Goal: Use online tool/utility: Utilize a website feature to perform a specific function

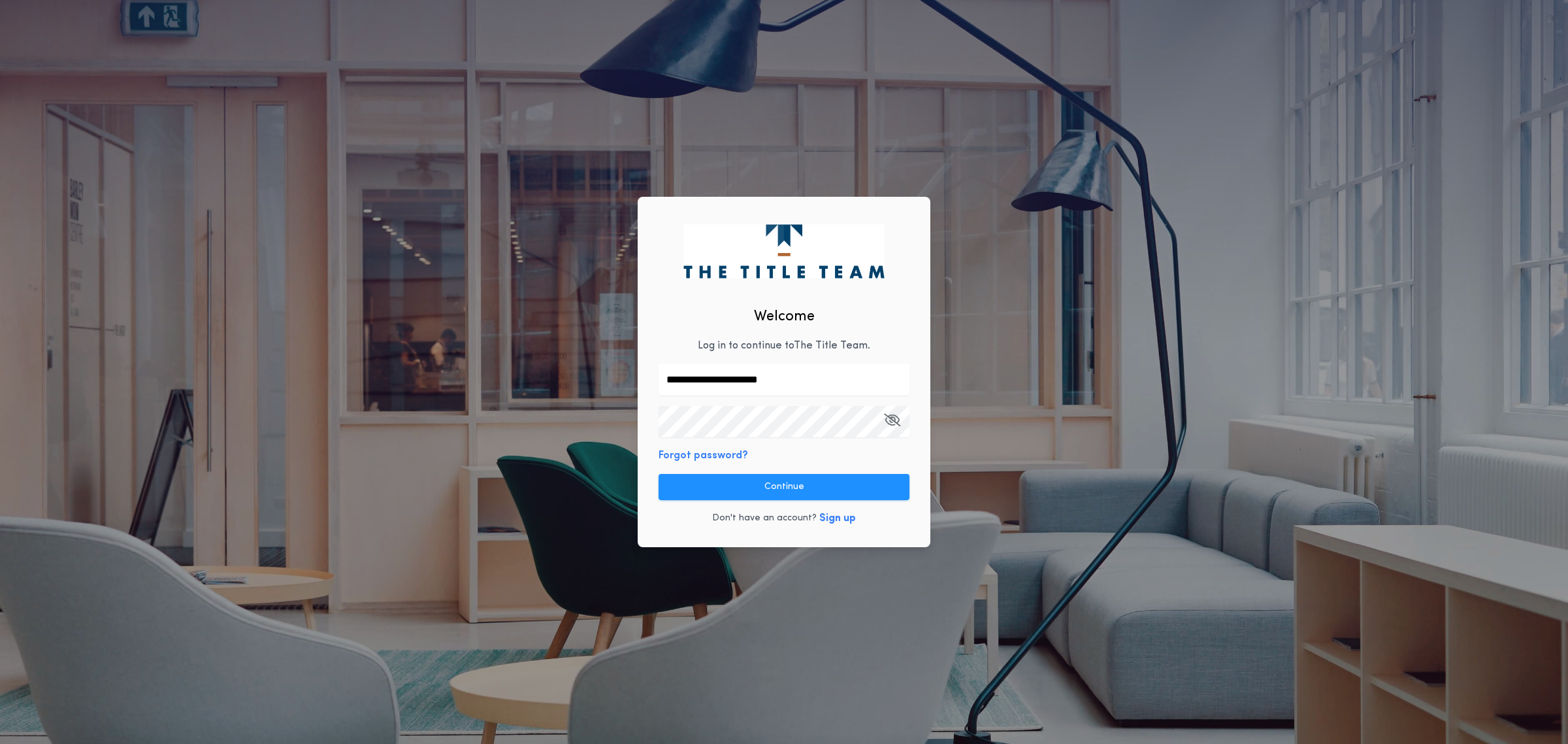
click at [709, 474] on button "Continue" at bounding box center [784, 487] width 251 height 26
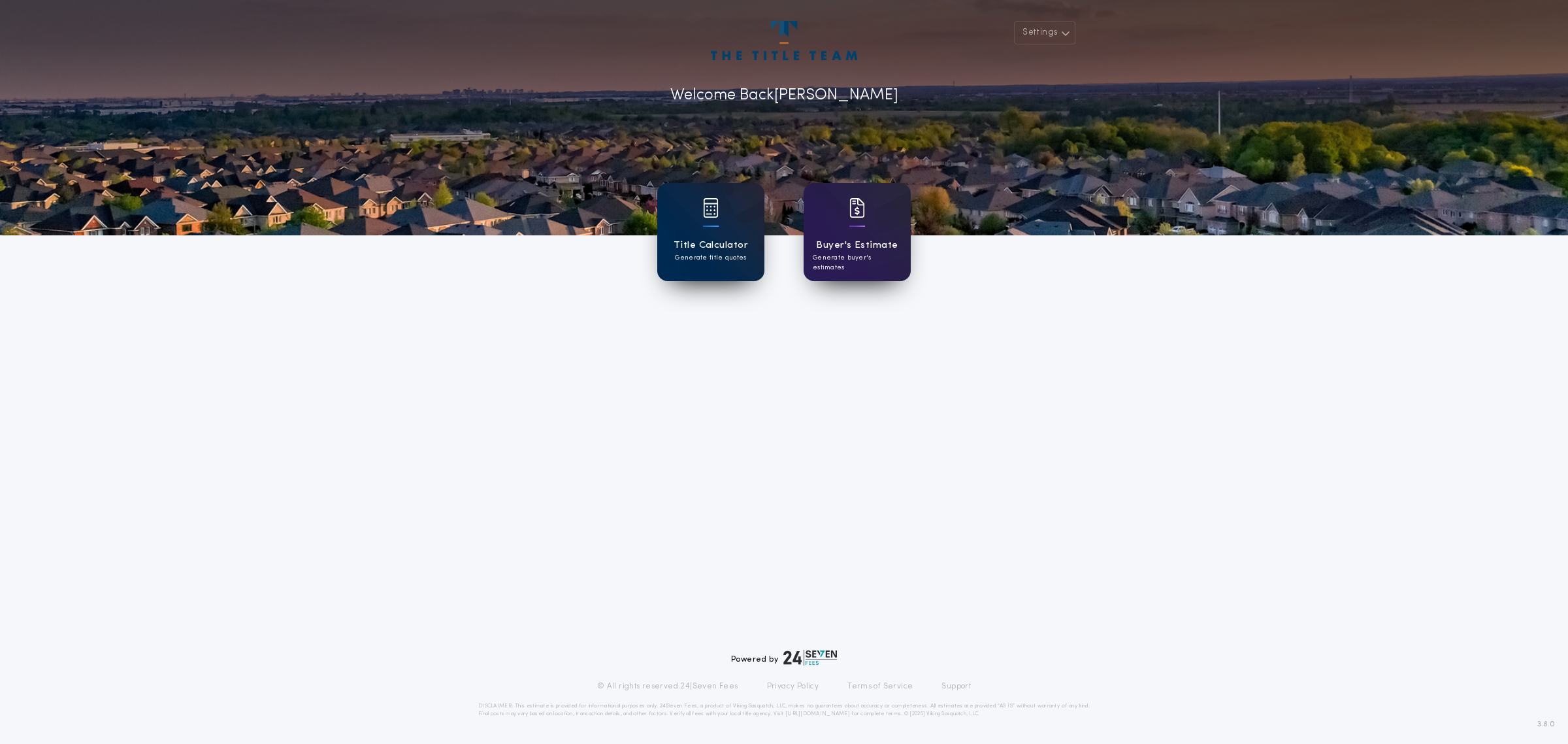
click at [707, 250] on h1 "Title Calculator" at bounding box center [710, 245] width 75 height 15
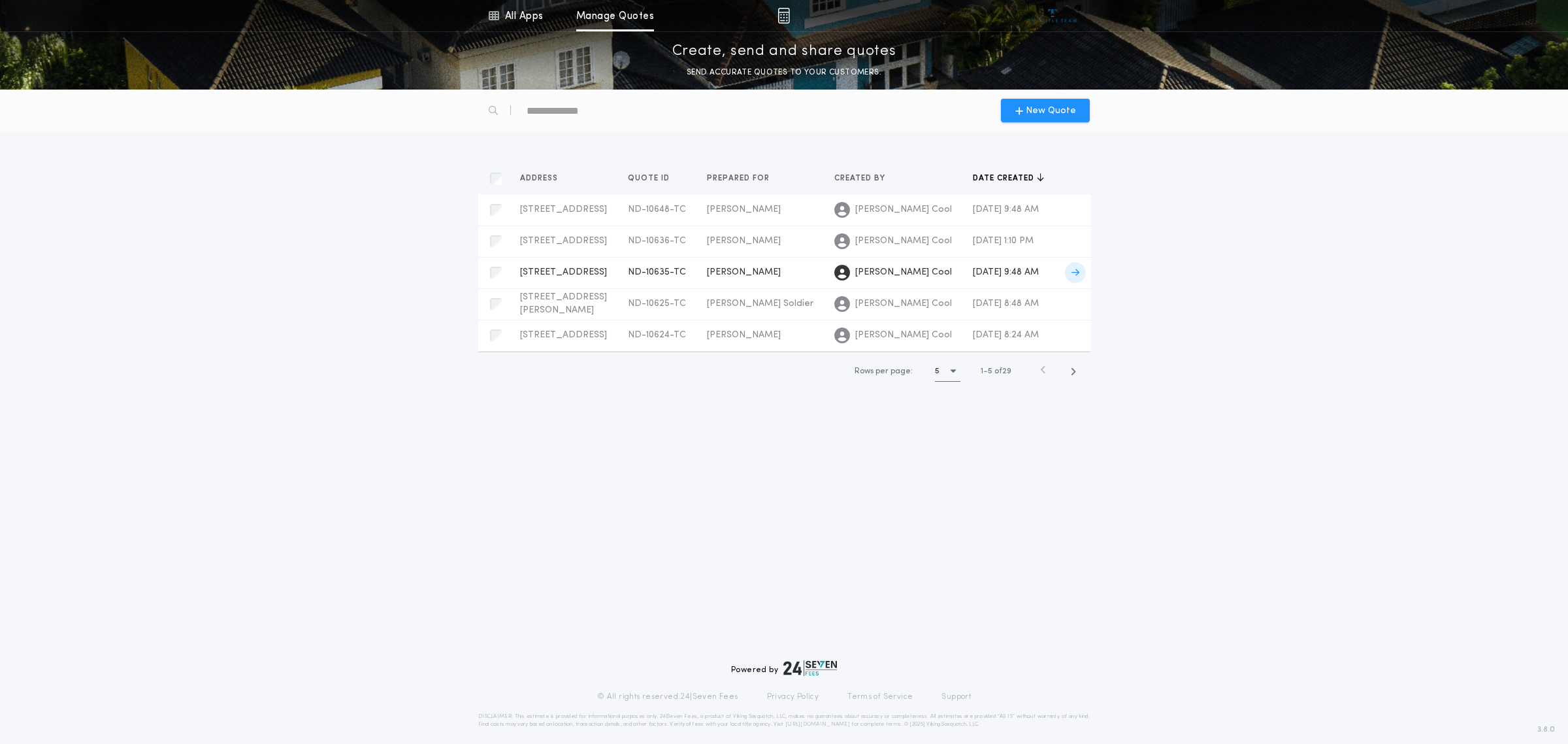
click at [767, 273] on span "[PERSON_NAME]" at bounding box center [744, 272] width 74 height 10
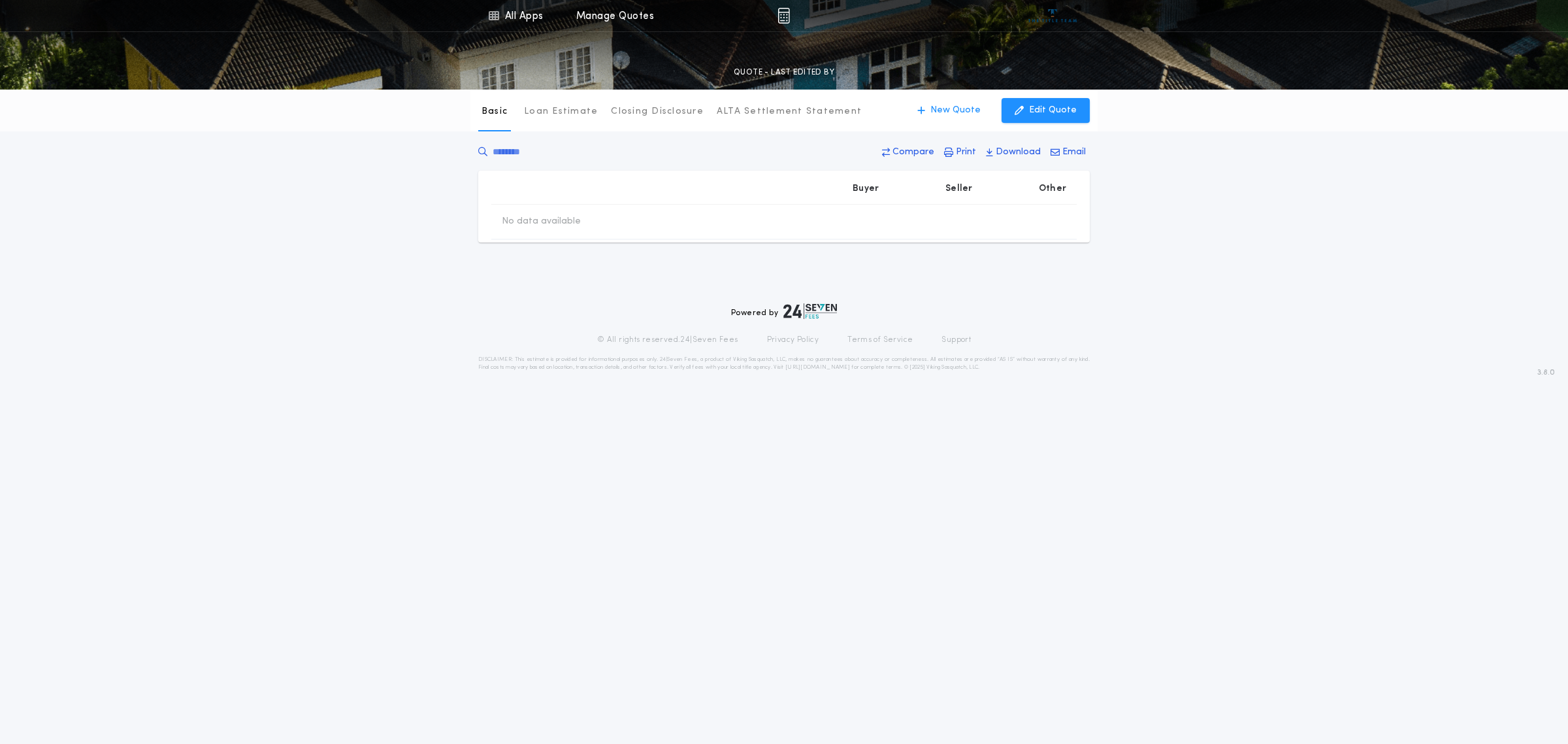
type input "********"
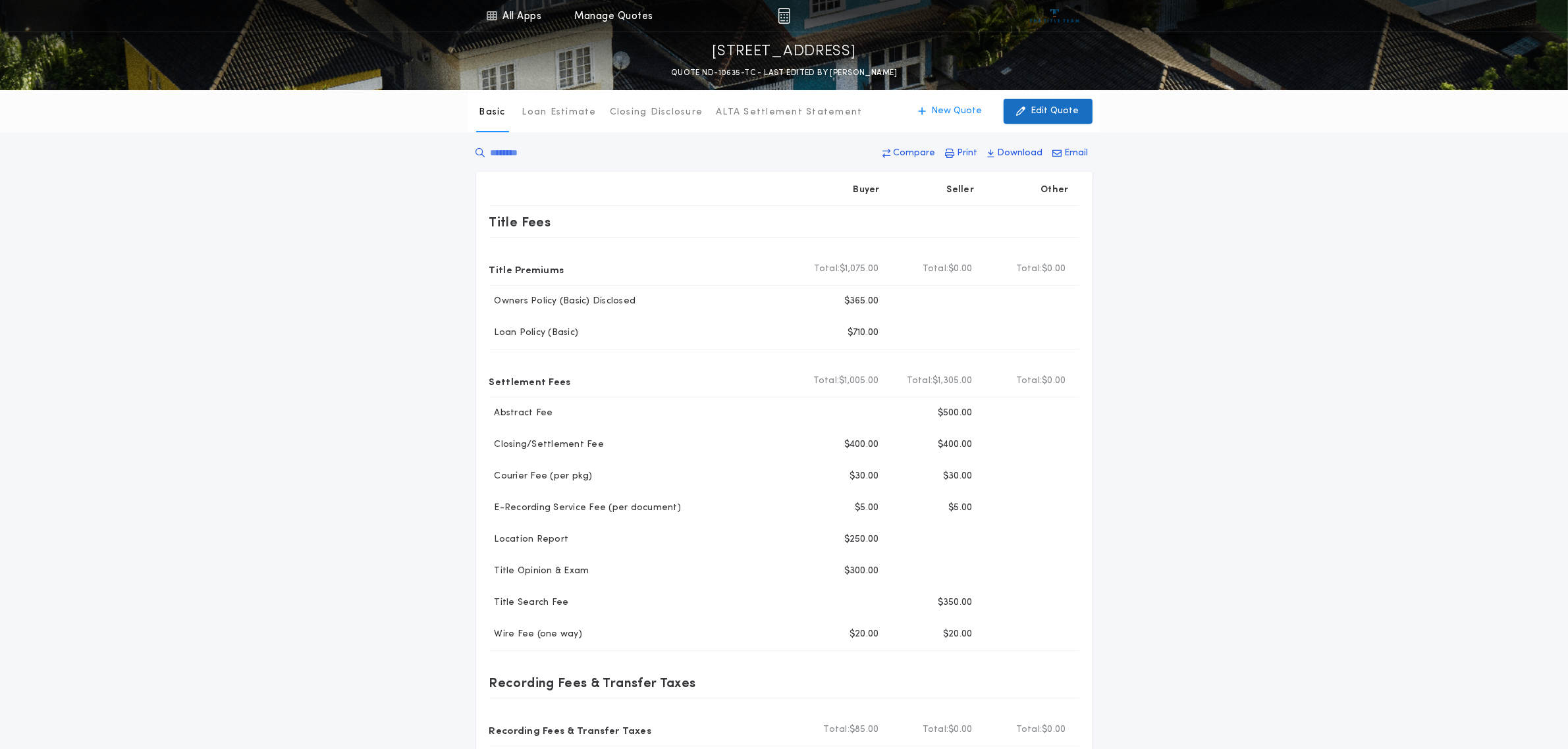
click at [1047, 110] on p "Edit Quote" at bounding box center [1055, 111] width 48 height 13
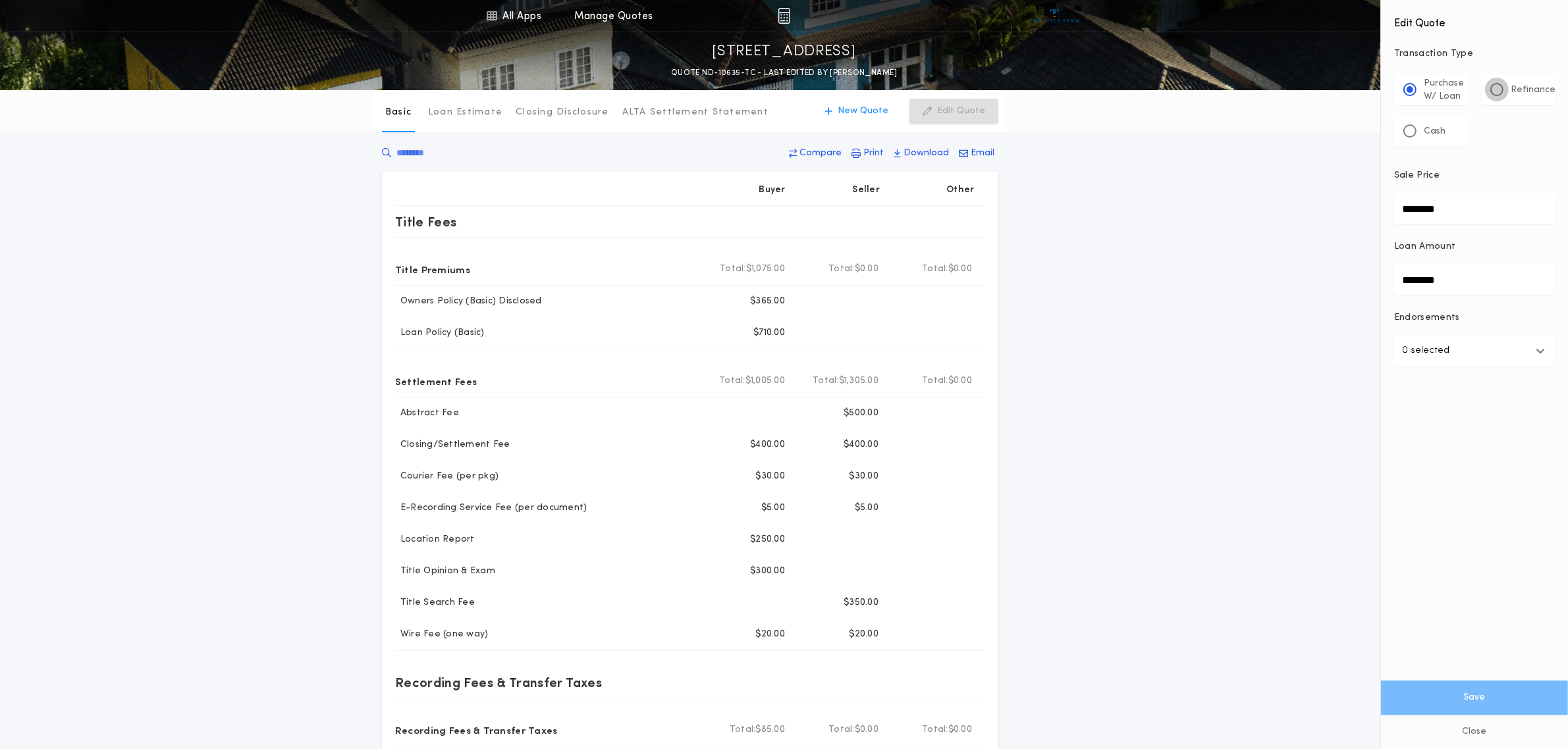
click at [1497, 83] on div at bounding box center [1497, 89] width 13 height 13
click at [1493, 695] on button "Save" at bounding box center [1474, 697] width 187 height 34
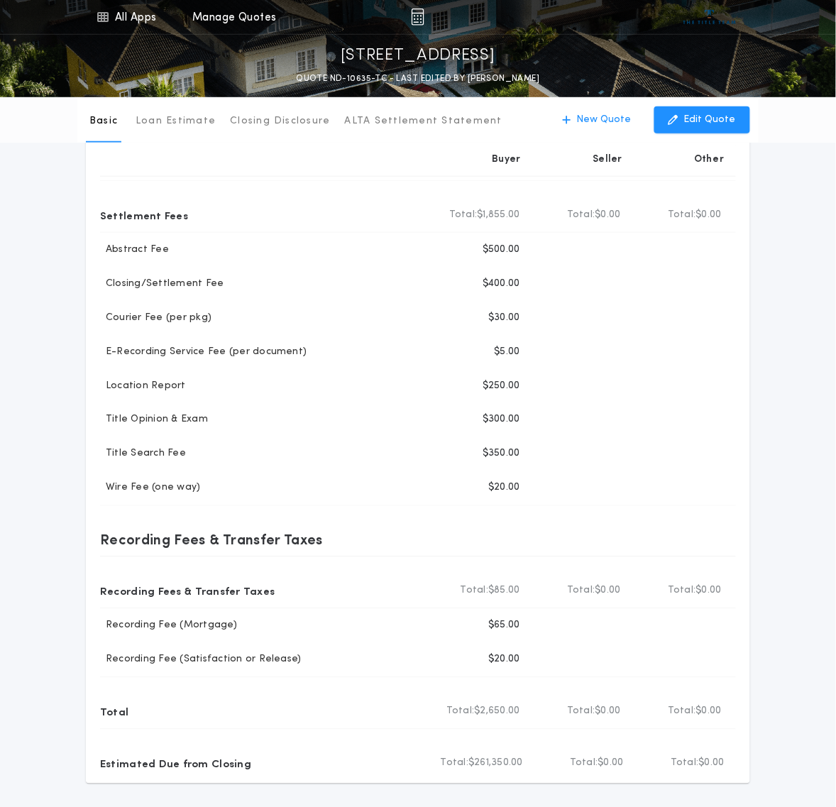
scroll to position [178, 0]
